Goal: Task Accomplishment & Management: Use online tool/utility

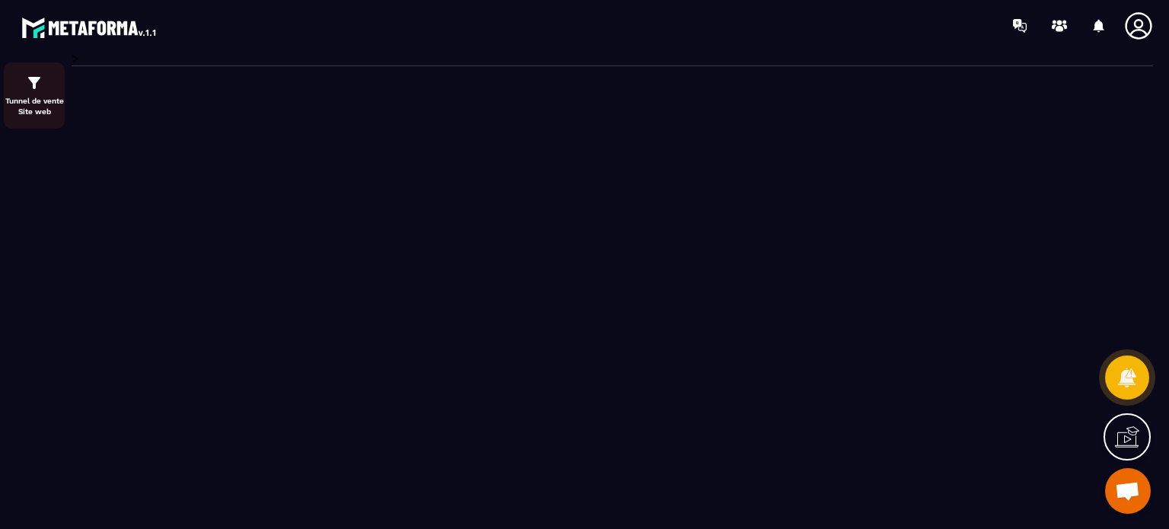
click at [37, 96] on p "Tunnel de vente Site web" at bounding box center [34, 106] width 61 height 21
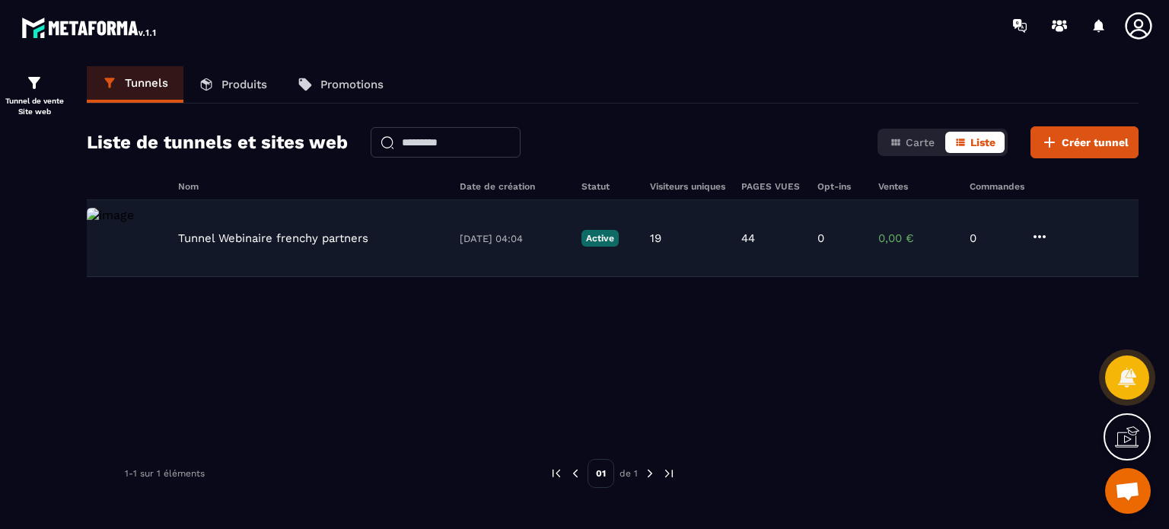
click at [281, 242] on p "Tunnel Webinaire frenchy partners" at bounding box center [273, 238] width 190 height 14
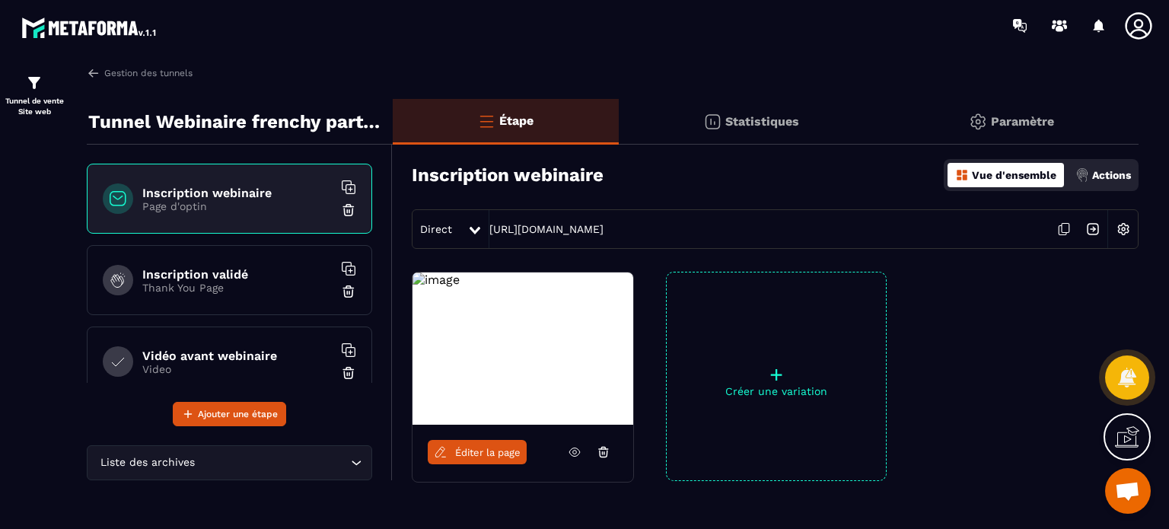
click at [571, 447] on icon at bounding box center [575, 452] width 14 height 14
click at [469, 447] on span "Éditer la page" at bounding box center [487, 452] width 65 height 11
